Goal: Navigation & Orientation: Find specific page/section

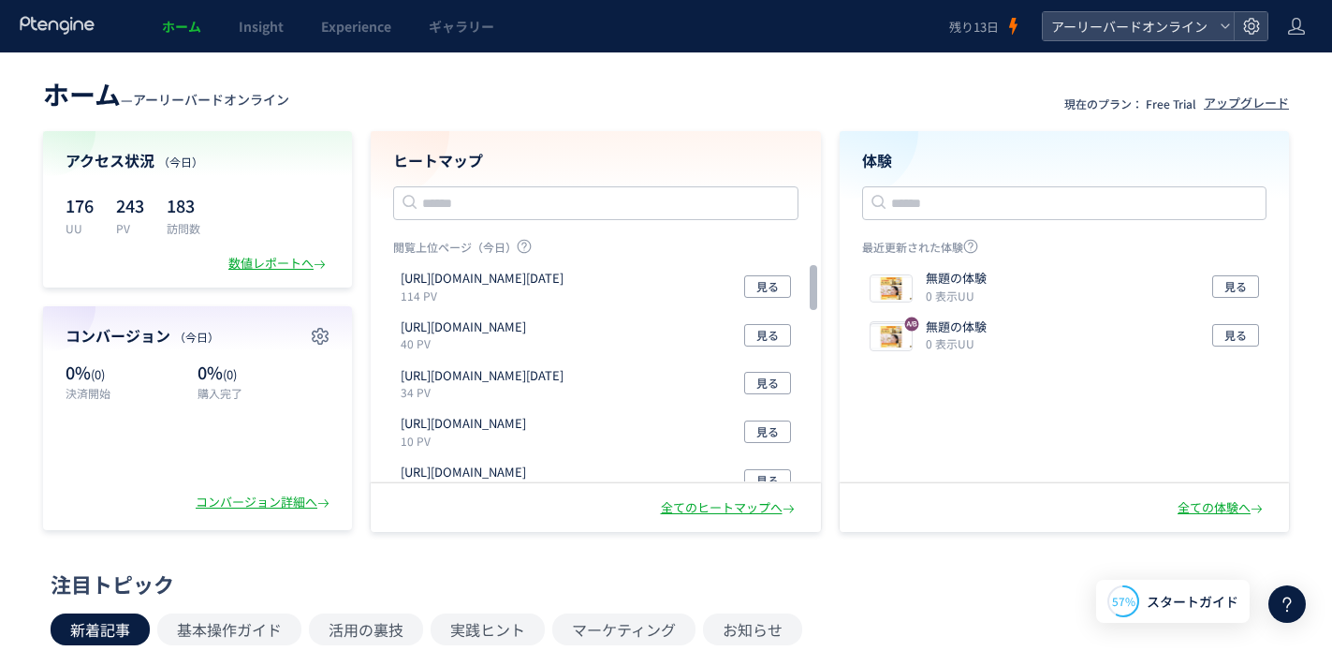
click at [185, 30] on span "ホーム" at bounding box center [181, 26] width 39 height 19
click at [242, 23] on span "Insight" at bounding box center [261, 26] width 45 height 19
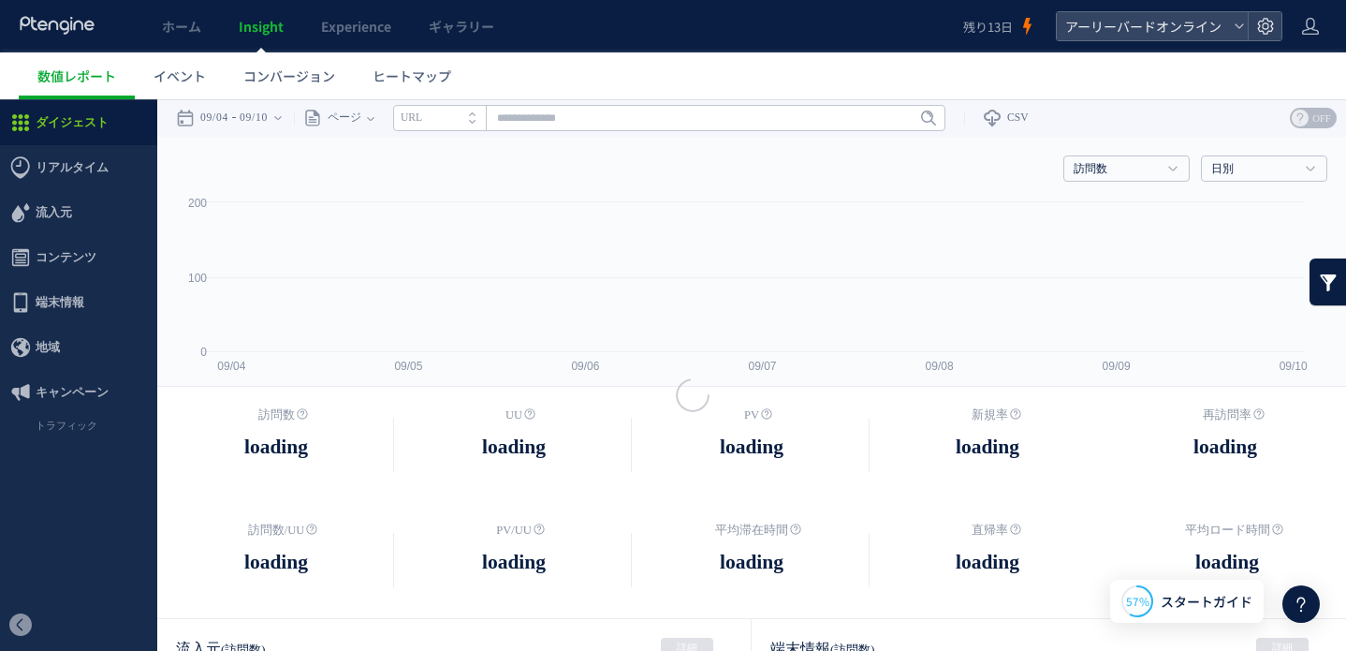
click at [92, 165] on span "リアルタイム" at bounding box center [72, 167] width 73 height 45
